Goal: Task Accomplishment & Management: Complete application form

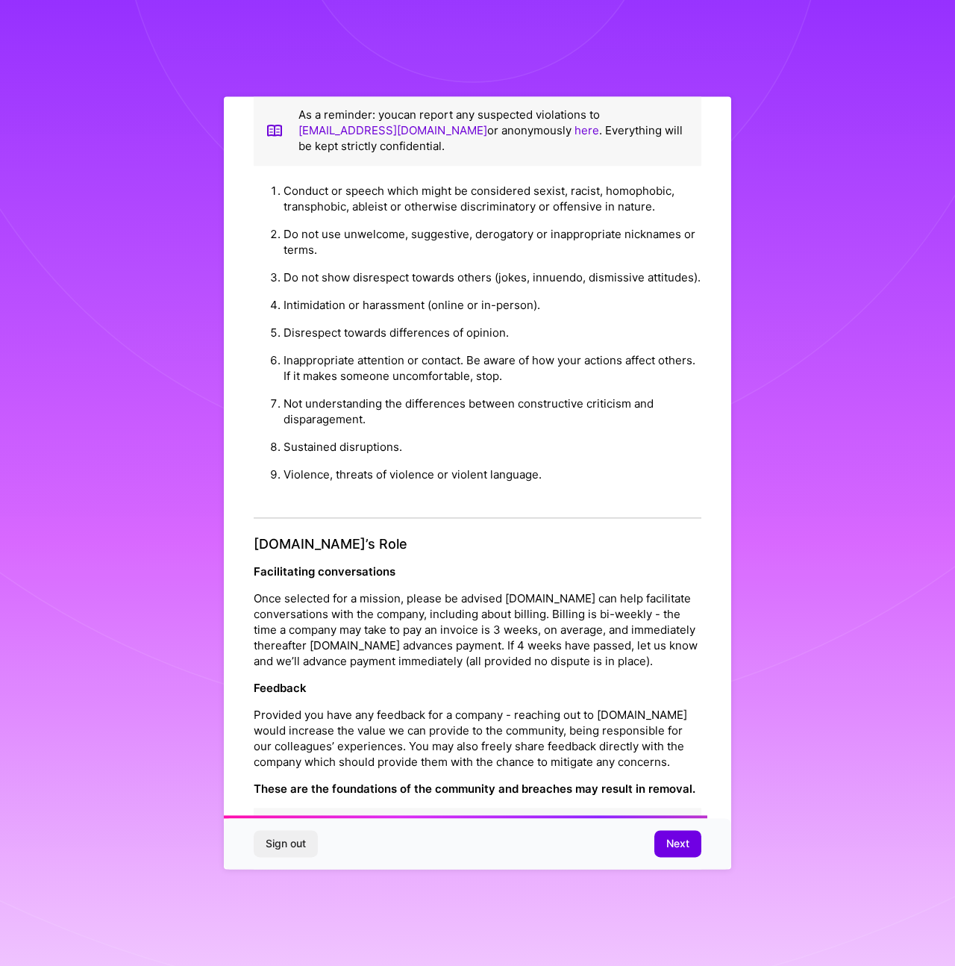
scroll to position [59, 0]
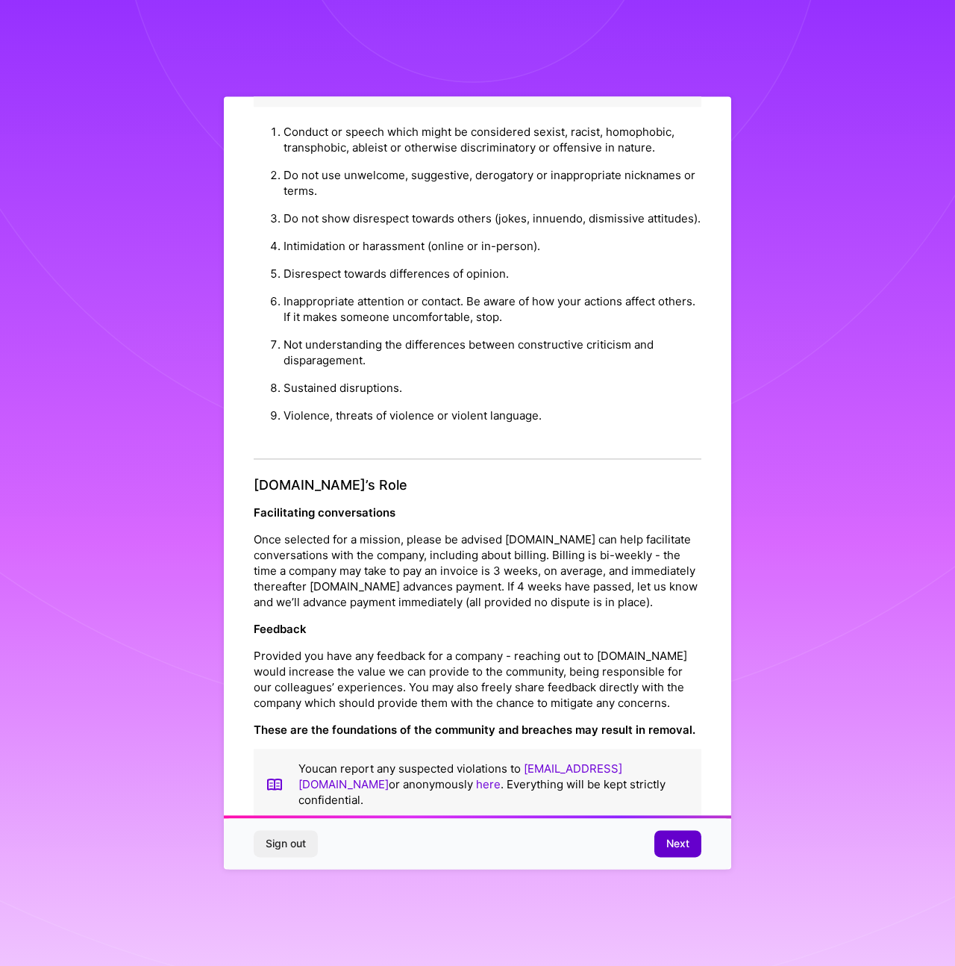
click at [682, 846] on span "Next" at bounding box center [677, 843] width 23 height 15
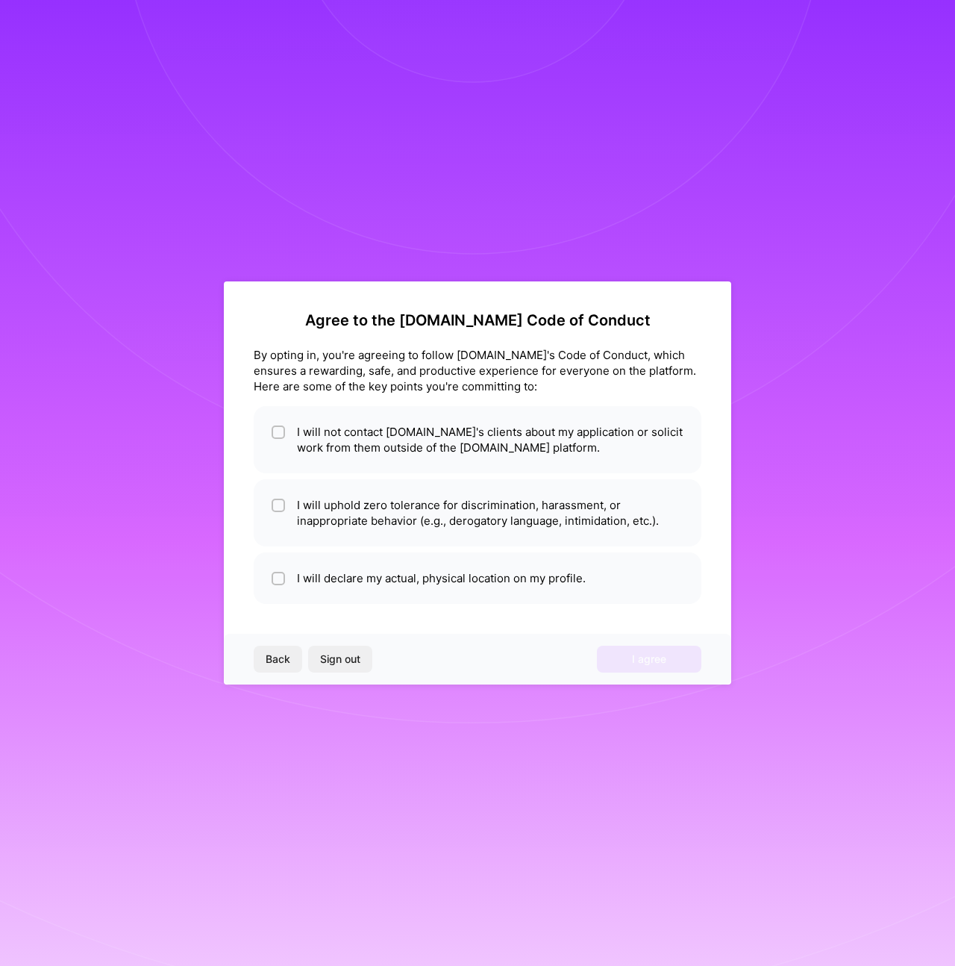
scroll to position [0, 0]
click at [407, 463] on li "I will not contact [DOMAIN_NAME]'s clients about my application or solicit work…" at bounding box center [478, 439] width 448 height 67
checkbox input "true"
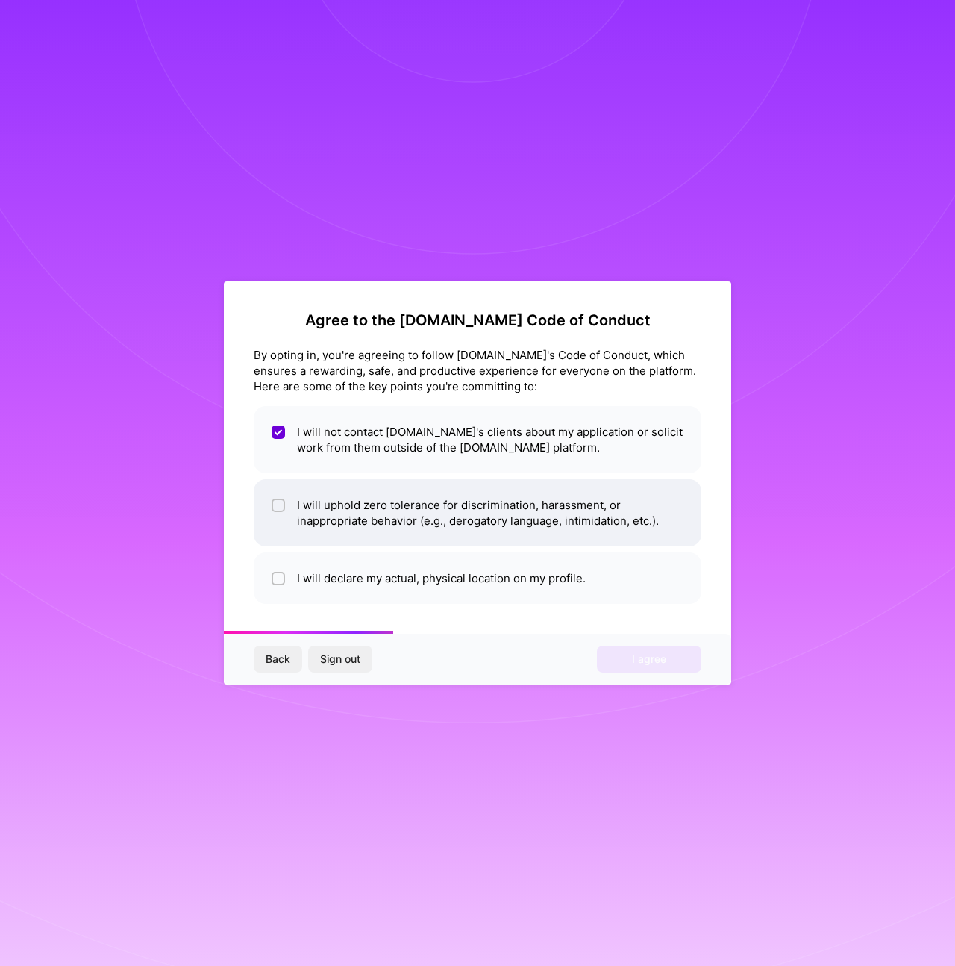
drag, startPoint x: 416, startPoint y: 516, endPoint x: 429, endPoint y: 539, distance: 26.4
click at [416, 516] on li "I will uphold zero tolerance for discrimination, harassment, or inappropriate b…" at bounding box center [478, 512] width 448 height 67
checkbox input "true"
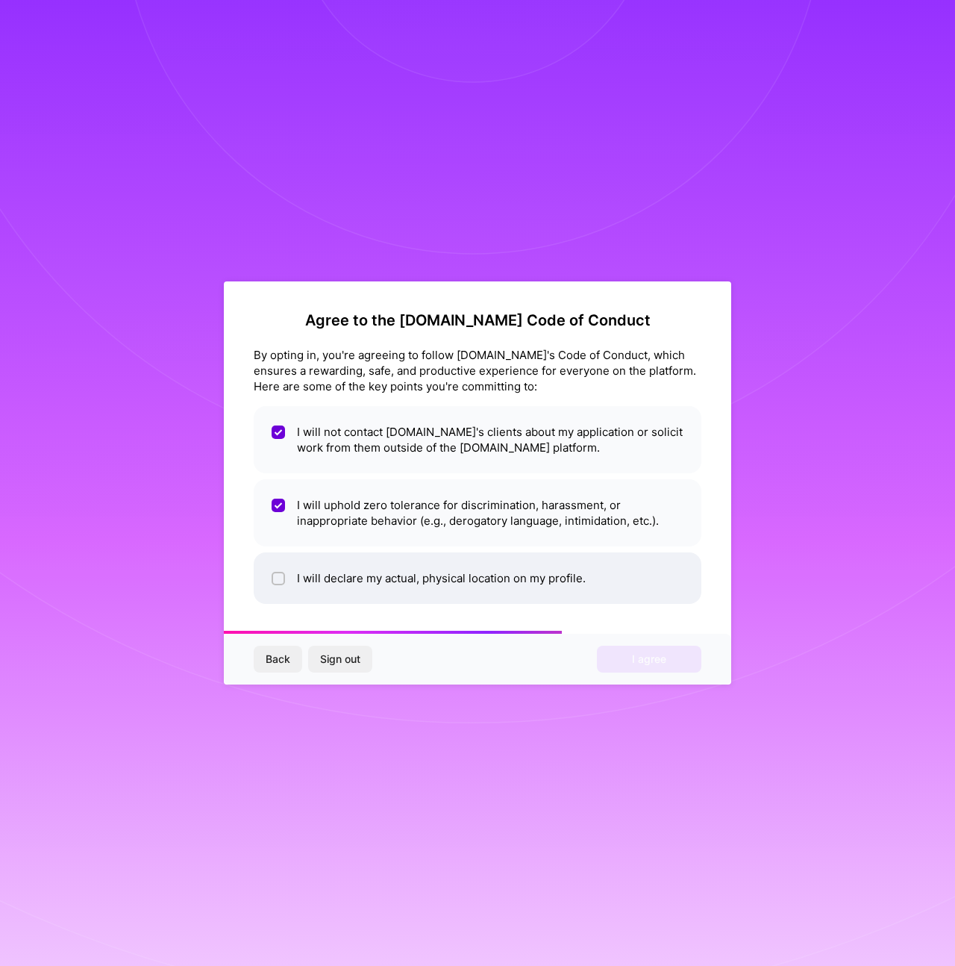
click at [452, 578] on li "I will declare my actual, physical location on my profile." at bounding box center [478, 577] width 448 height 51
checkbox input "true"
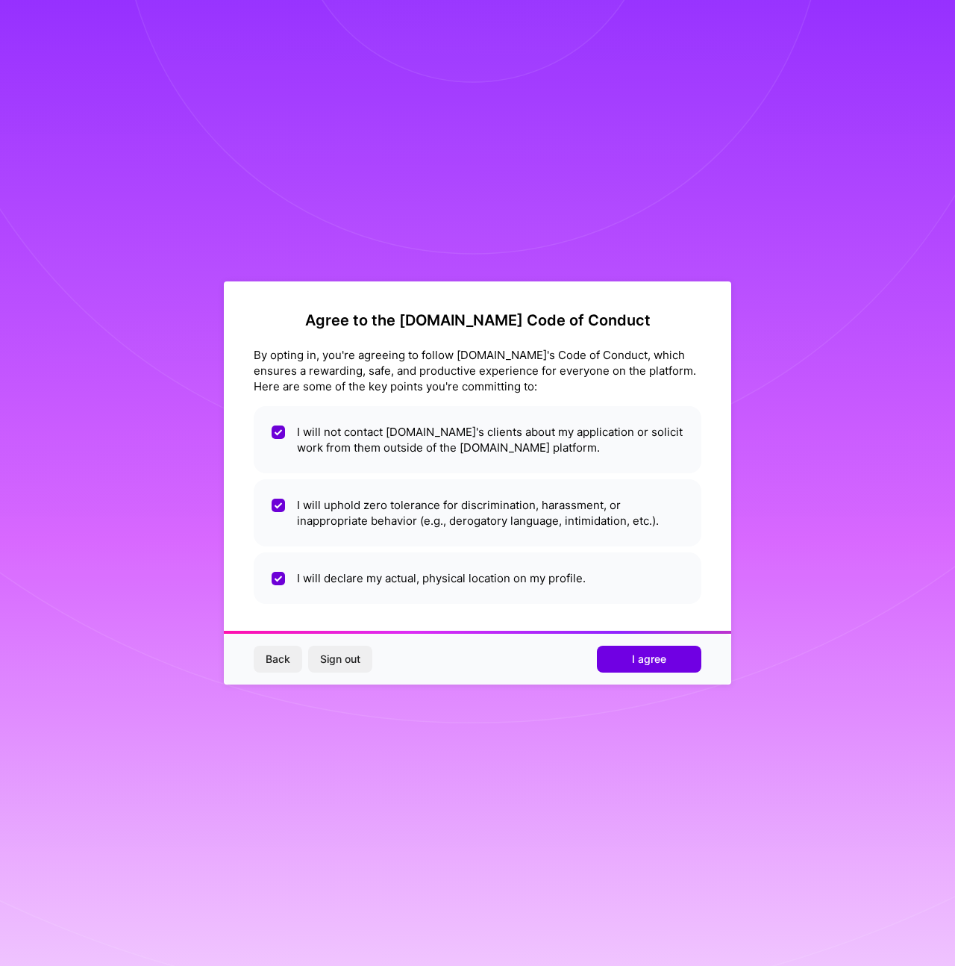
click at [646, 648] on button "I agree" at bounding box center [649, 658] width 104 height 27
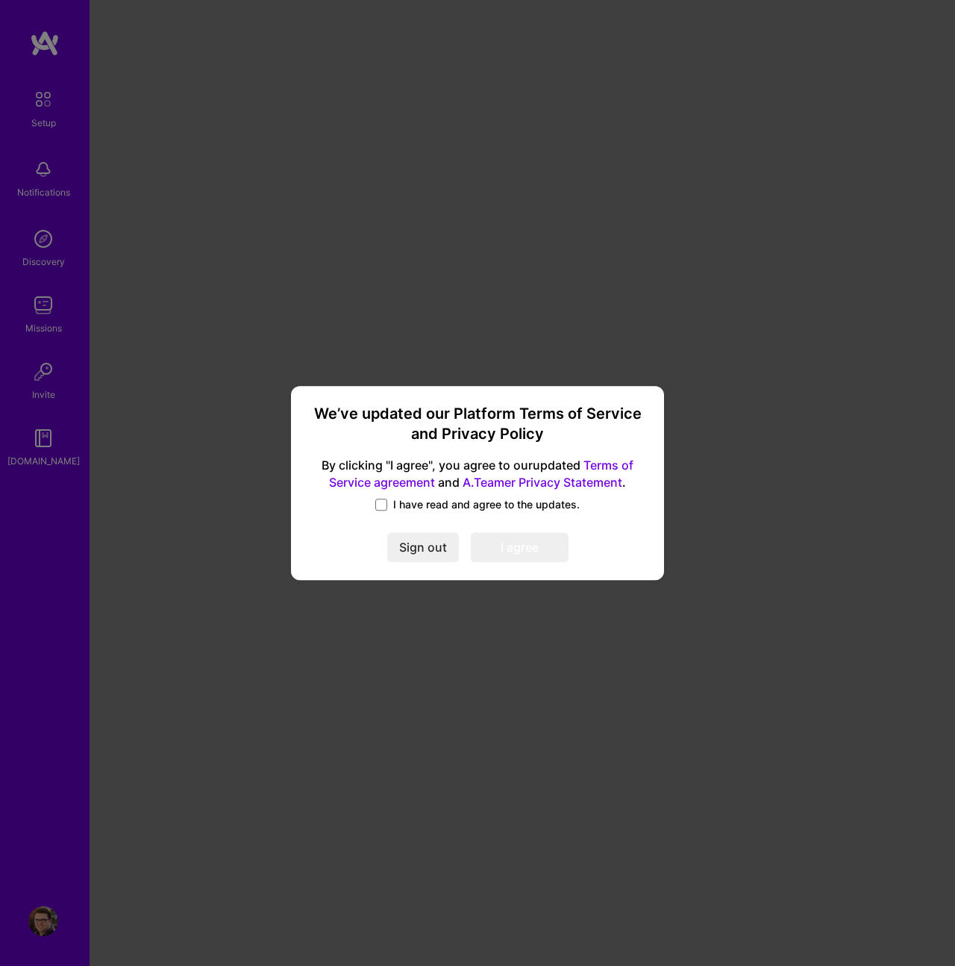
click at [463, 503] on span "I have read and agree to the updates." at bounding box center [486, 504] width 187 height 15
click at [0, 0] on input "I have read and agree to the updates." at bounding box center [0, 0] width 0 height 0
click at [495, 544] on button "I agree" at bounding box center [520, 547] width 98 height 30
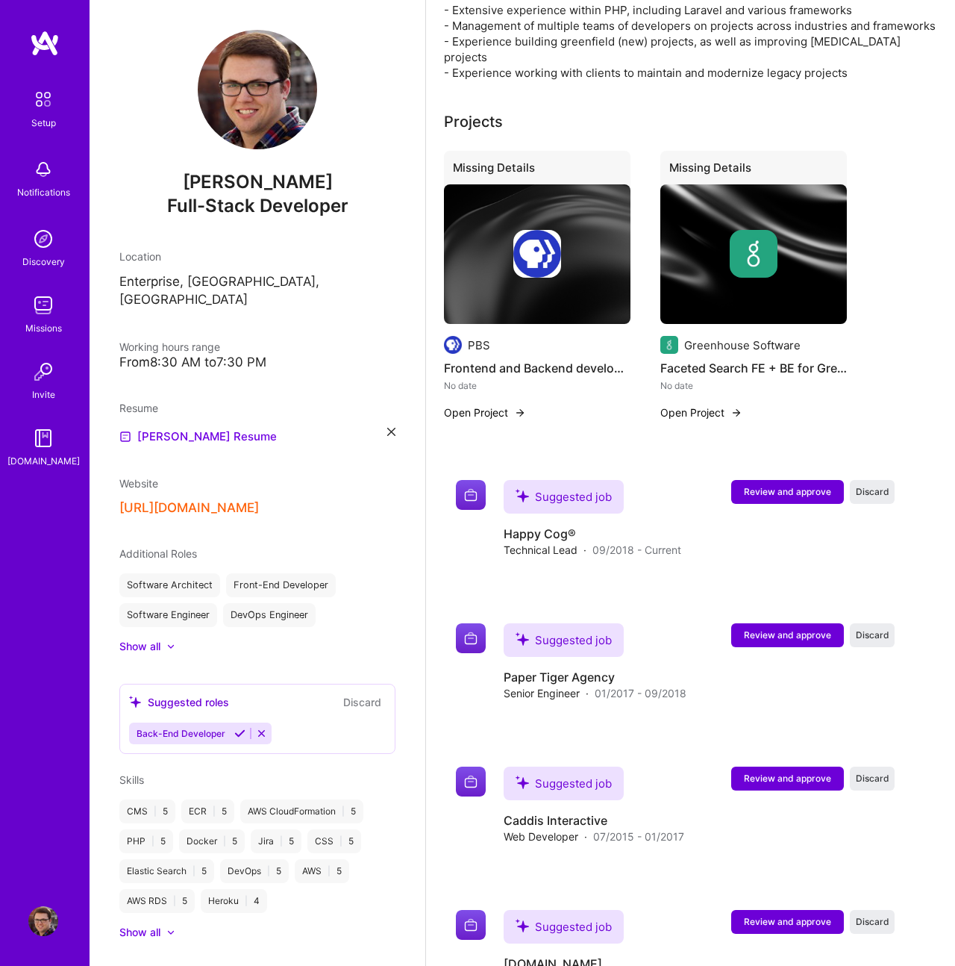
scroll to position [524, 0]
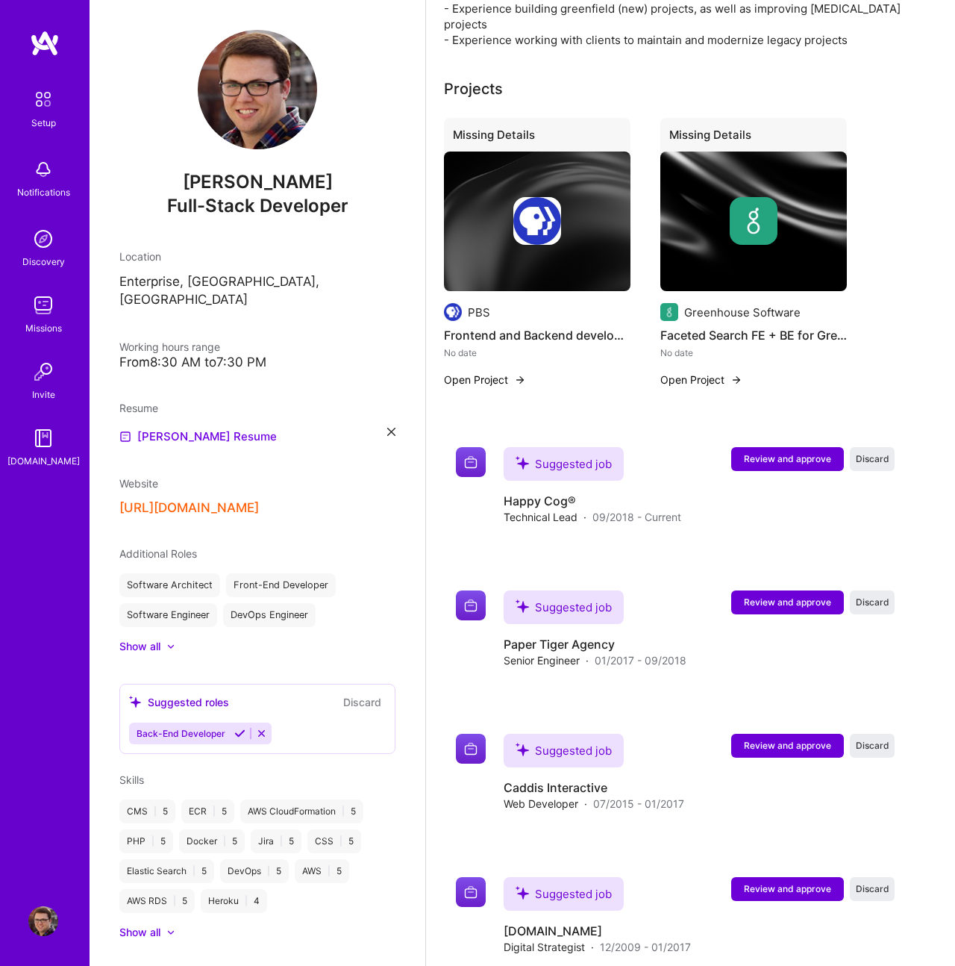
click at [921, 244] on div "Missing Details PBS Frontend and Backend development for PBS' [PERSON_NAME] No …" at bounding box center [690, 262] width 493 height 288
click at [910, 211] on div "Missing Details PBS Frontend and Backend development for PBS' [PERSON_NAME] No …" at bounding box center [690, 262] width 493 height 288
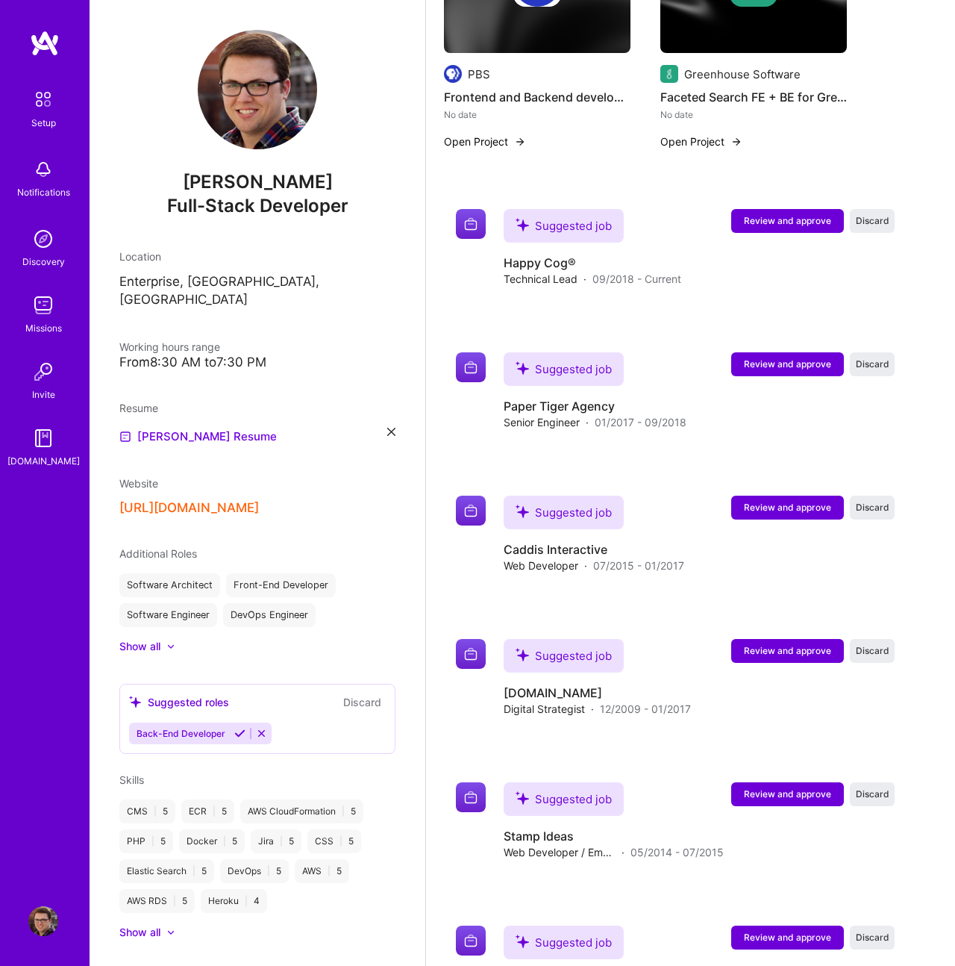
scroll to position [859, 0]
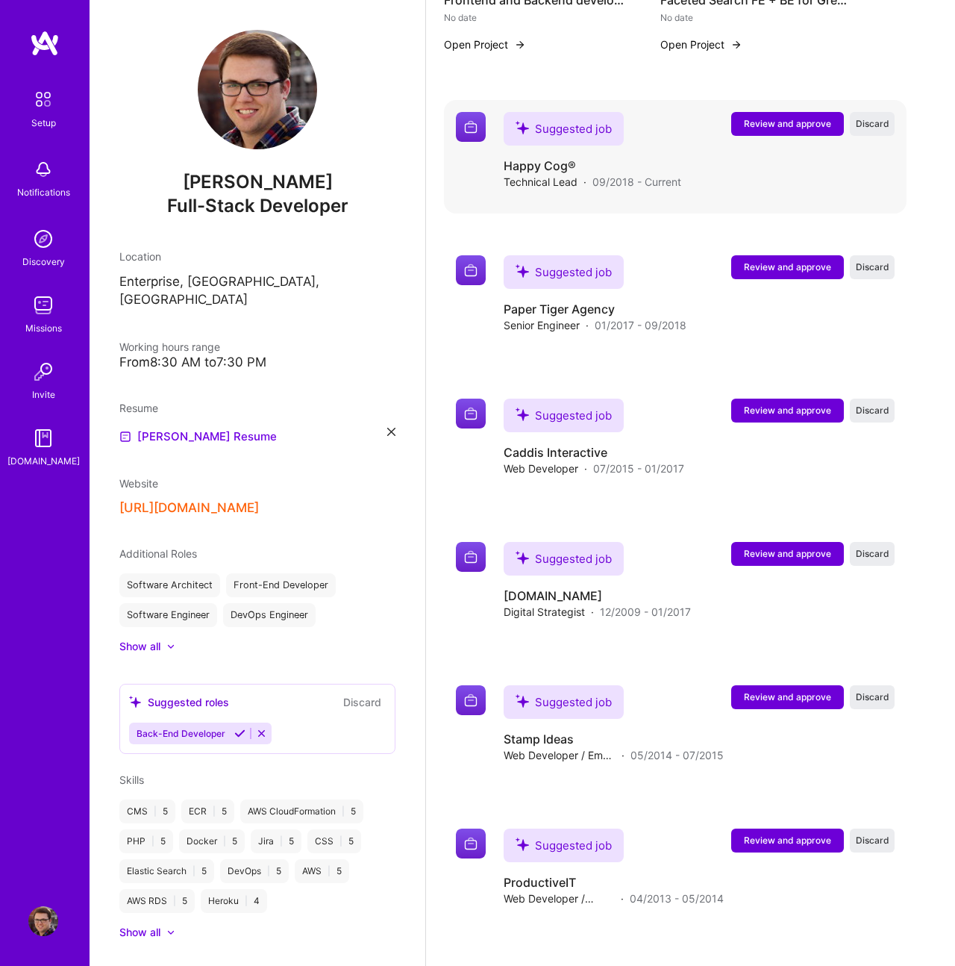
click at [903, 178] on div "Suggested job Review and approve Discard Suggested job Happy Cog® Technical Lea…" at bounding box center [675, 156] width 463 height 113
click at [931, 168] on div "We need more information to consider you for [DOMAIN_NAME] To determine whether…" at bounding box center [690, 217] width 493 height 1997
click at [677, 202] on div "Suggested job Review and approve Discard Suggested job Happy Cog® Technical Lea…" at bounding box center [675, 658] width 463 height 1116
